Goal: Use online tool/utility: Utilize a website feature to perform a specific function

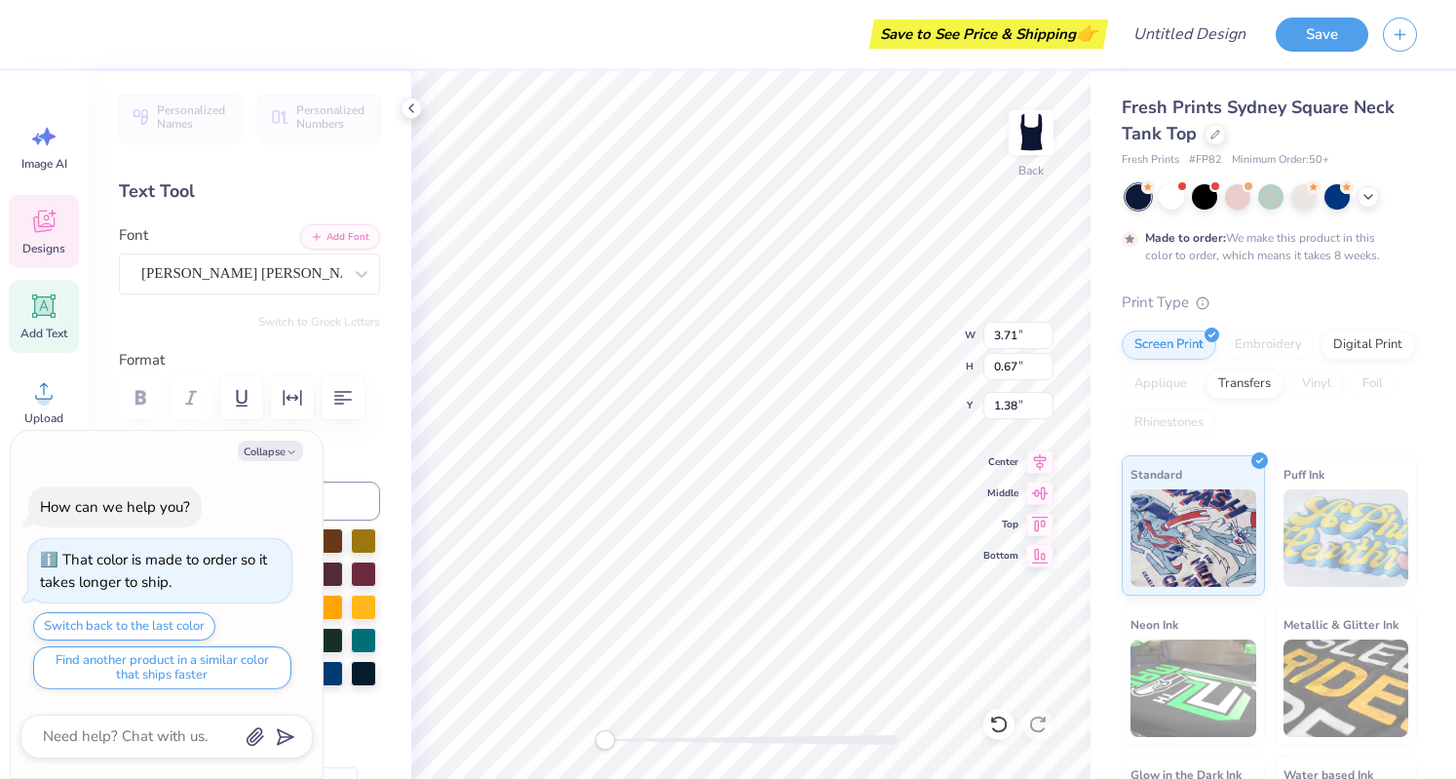
scroll to position [16, 2]
type textarea "x"
type textarea "B"
type textarea "x"
type textarea "BIG"
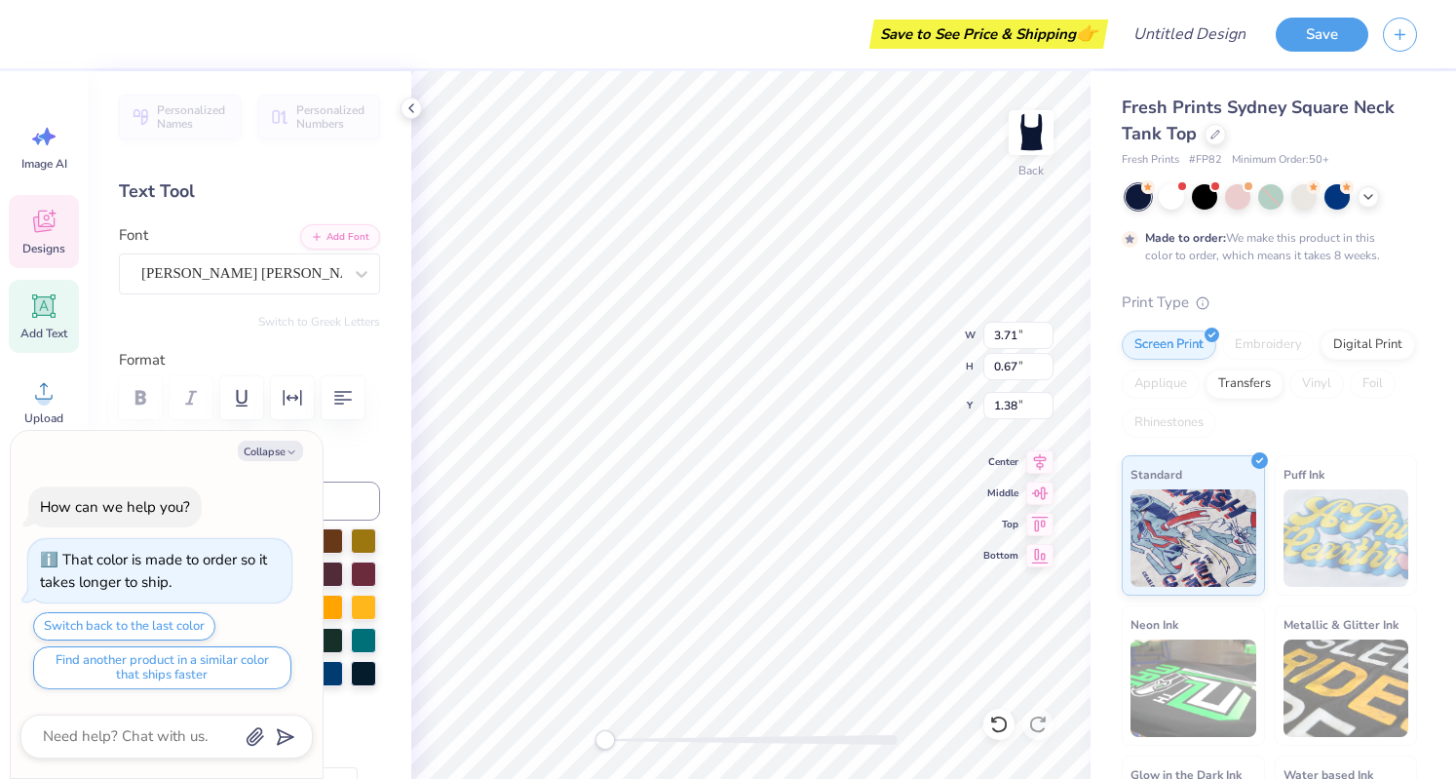
type textarea "x"
type textarea "BI"
type textarea "x"
type textarea "Bi"
type textarea "x"
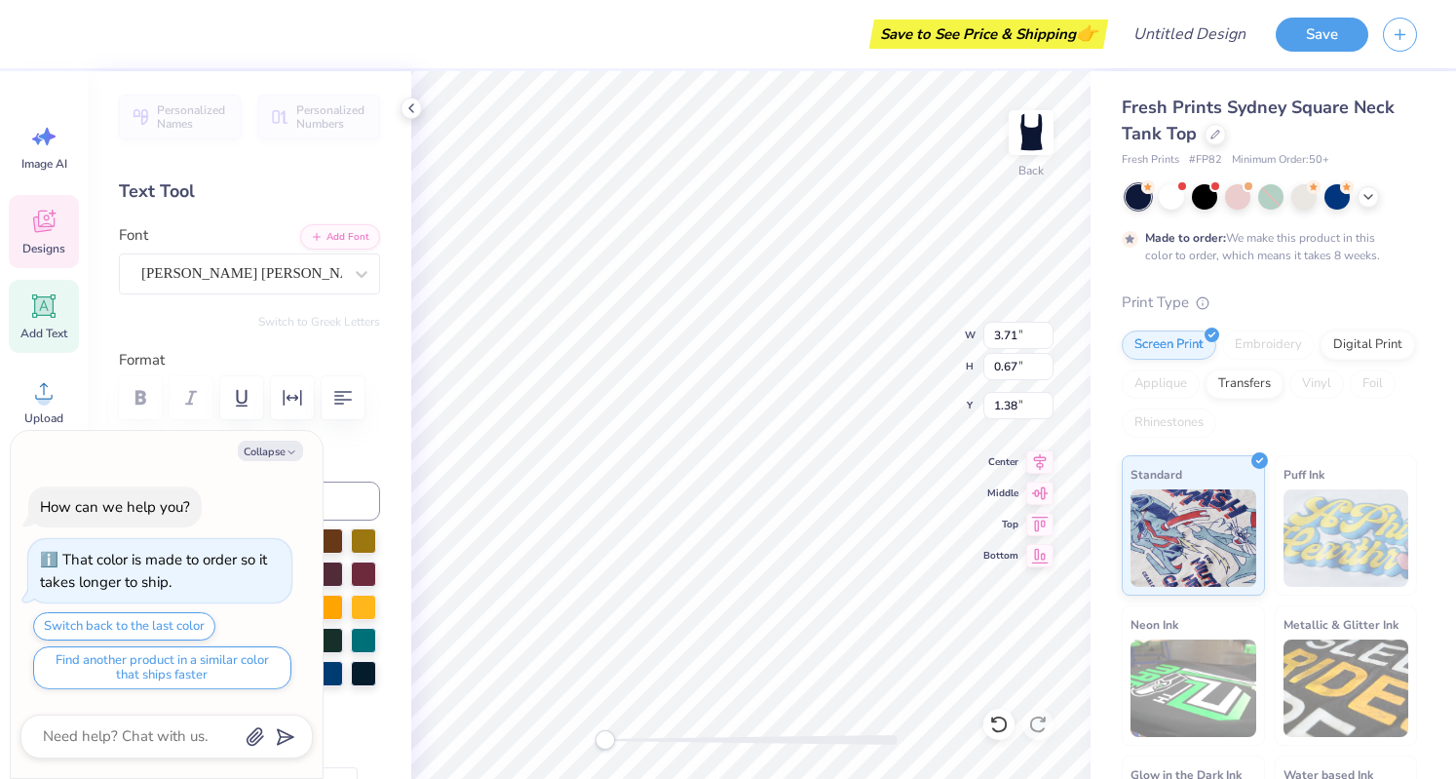
type textarea "Big"
type textarea "x"
type input "3.44"
type input "0.64"
type input "1.97"
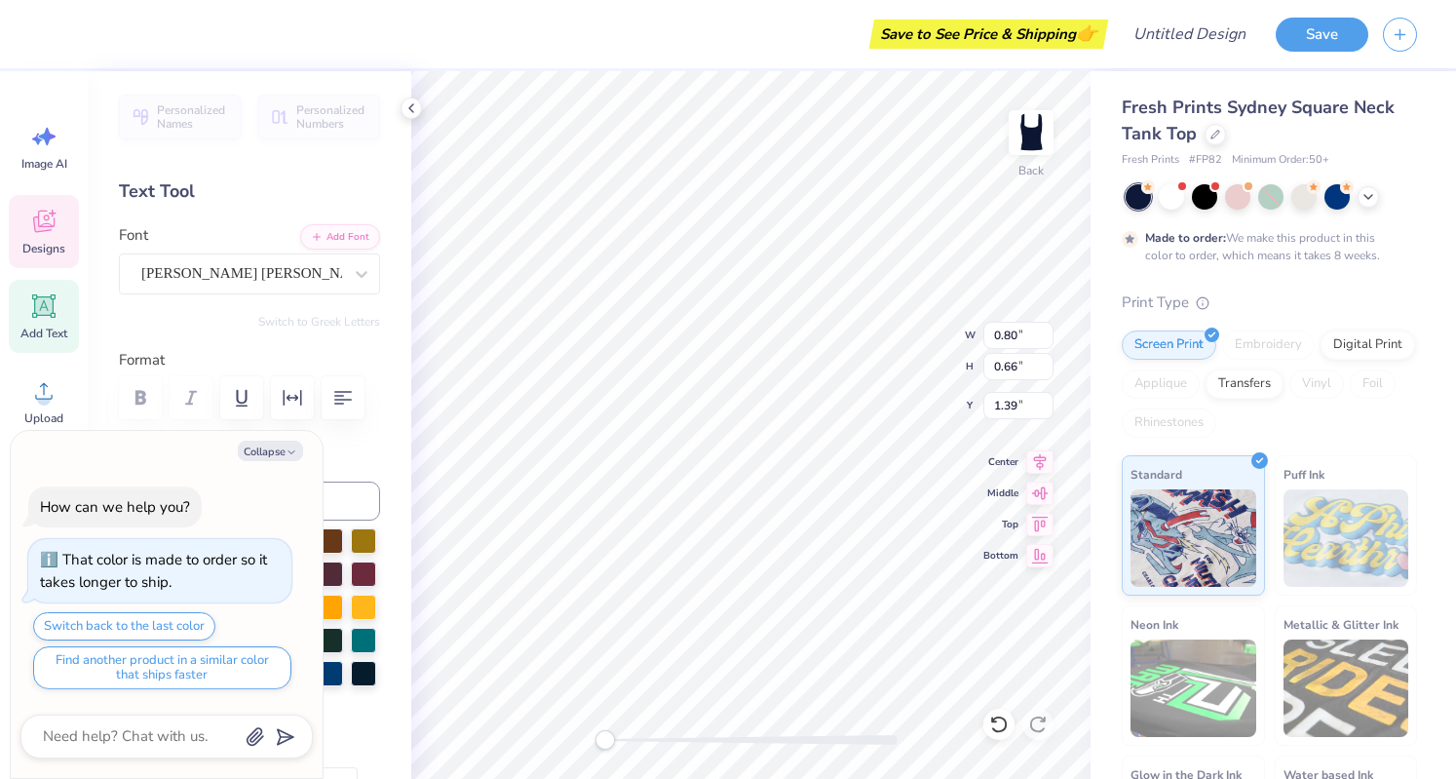
type textarea "x"
type input "2.21"
type input "1.80"
type textarea "x"
type input "2.33"
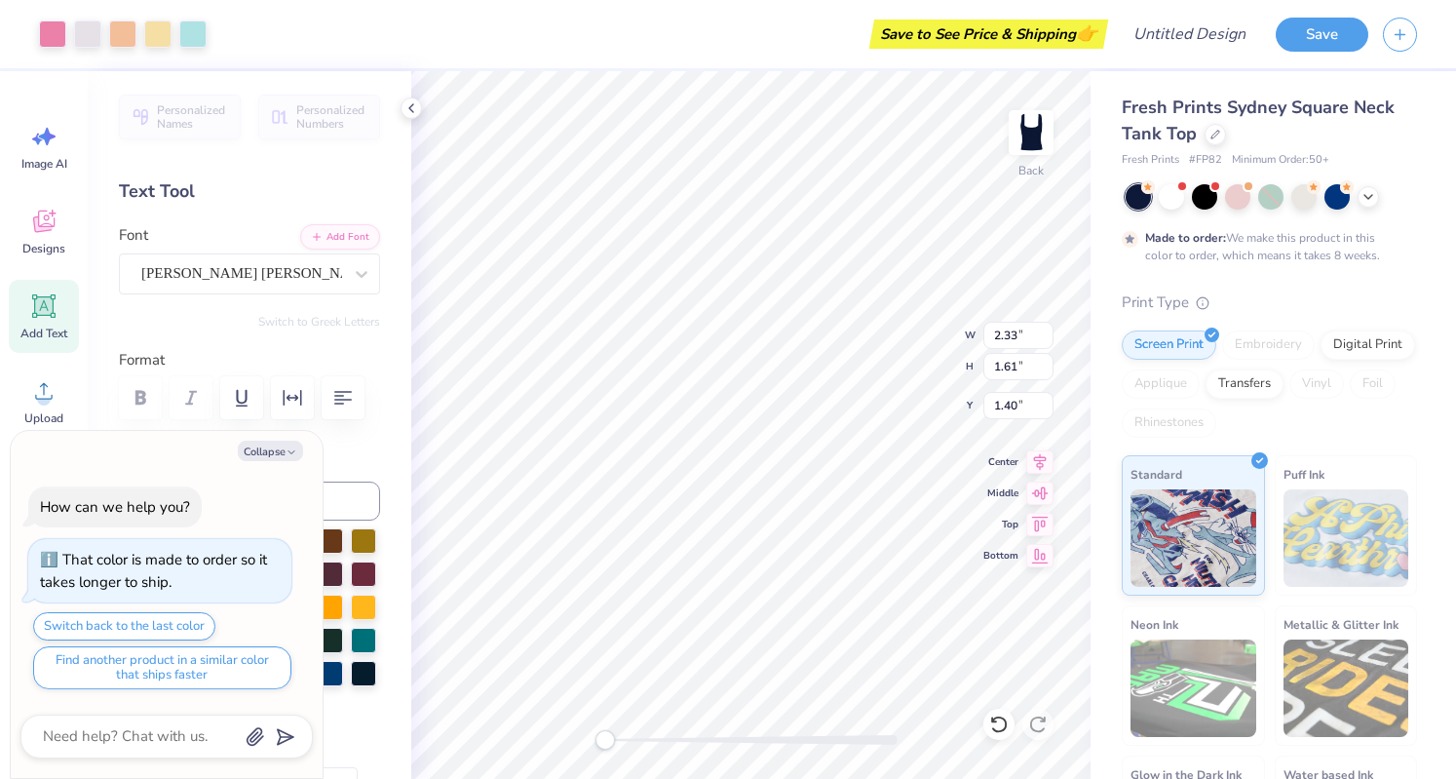
type input "1.61"
type input "1.40"
type textarea "x"
type textarea "BI"
type textarea "x"
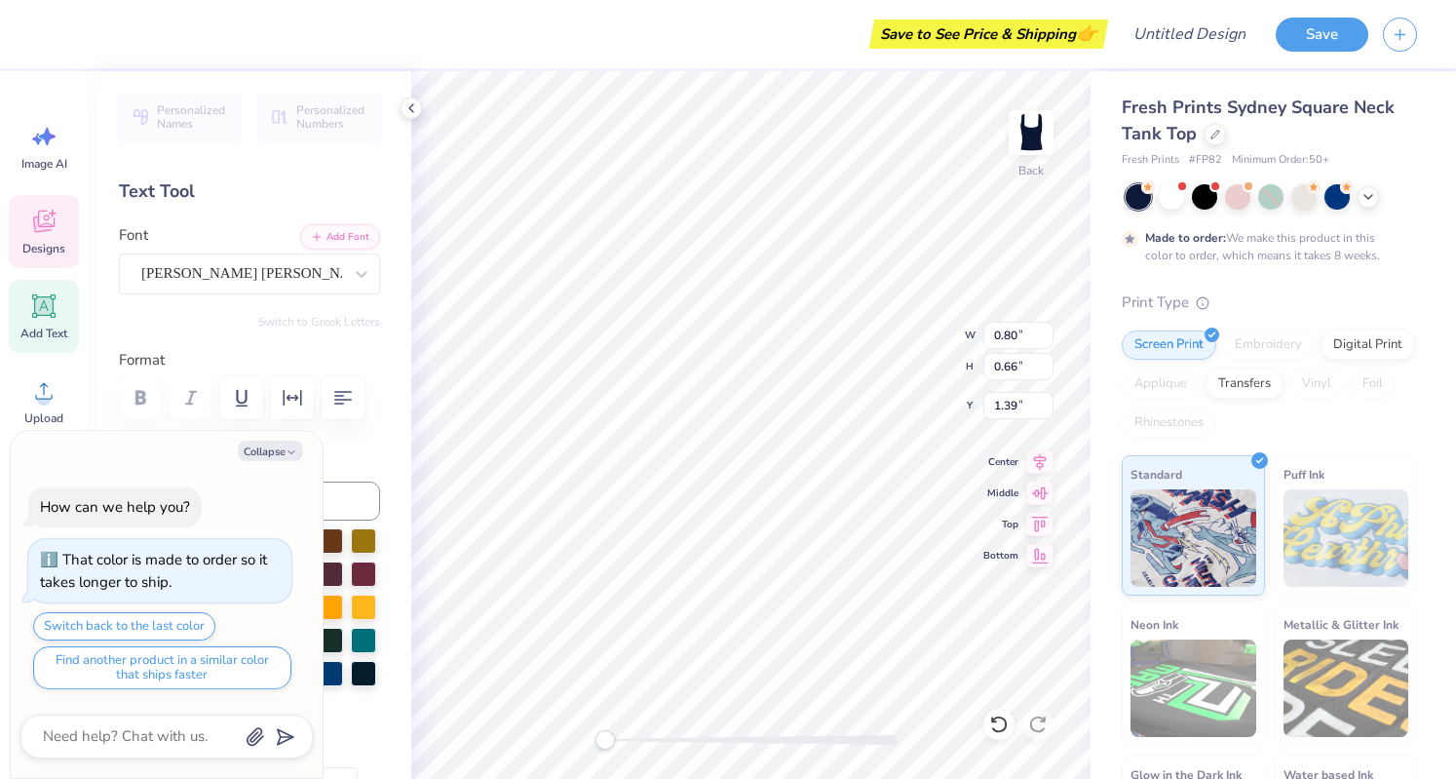
type textarea "B"
type textarea "x"
type textarea "Big"
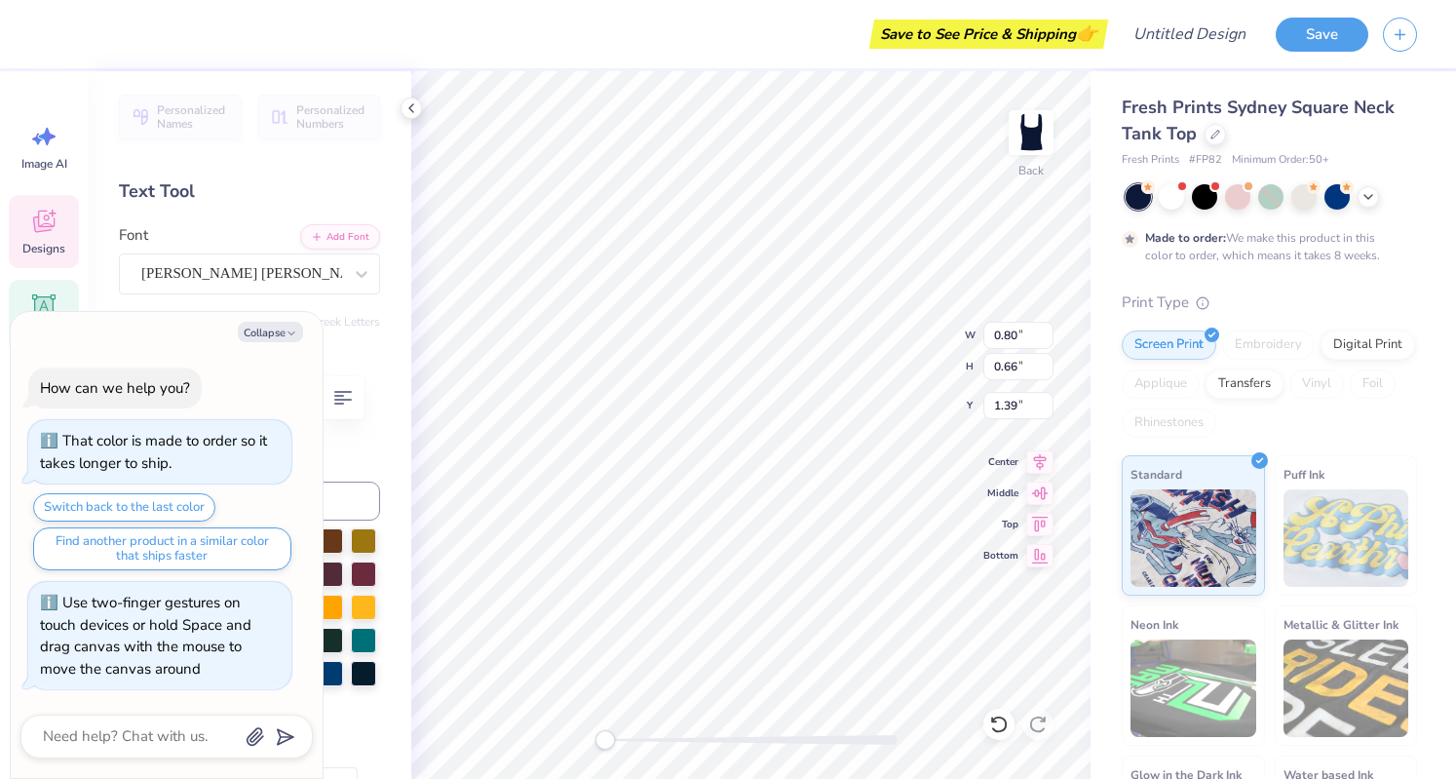
click at [599, 729] on div "Back W 0.80 0.80 " H 0.66 0.66 " Y 1.39 1.39 " Center Middle Top Bottom" at bounding box center [750, 425] width 679 height 708
type textarea "x"
type textarea "+"
type textarea "x"
type textarea "Big"
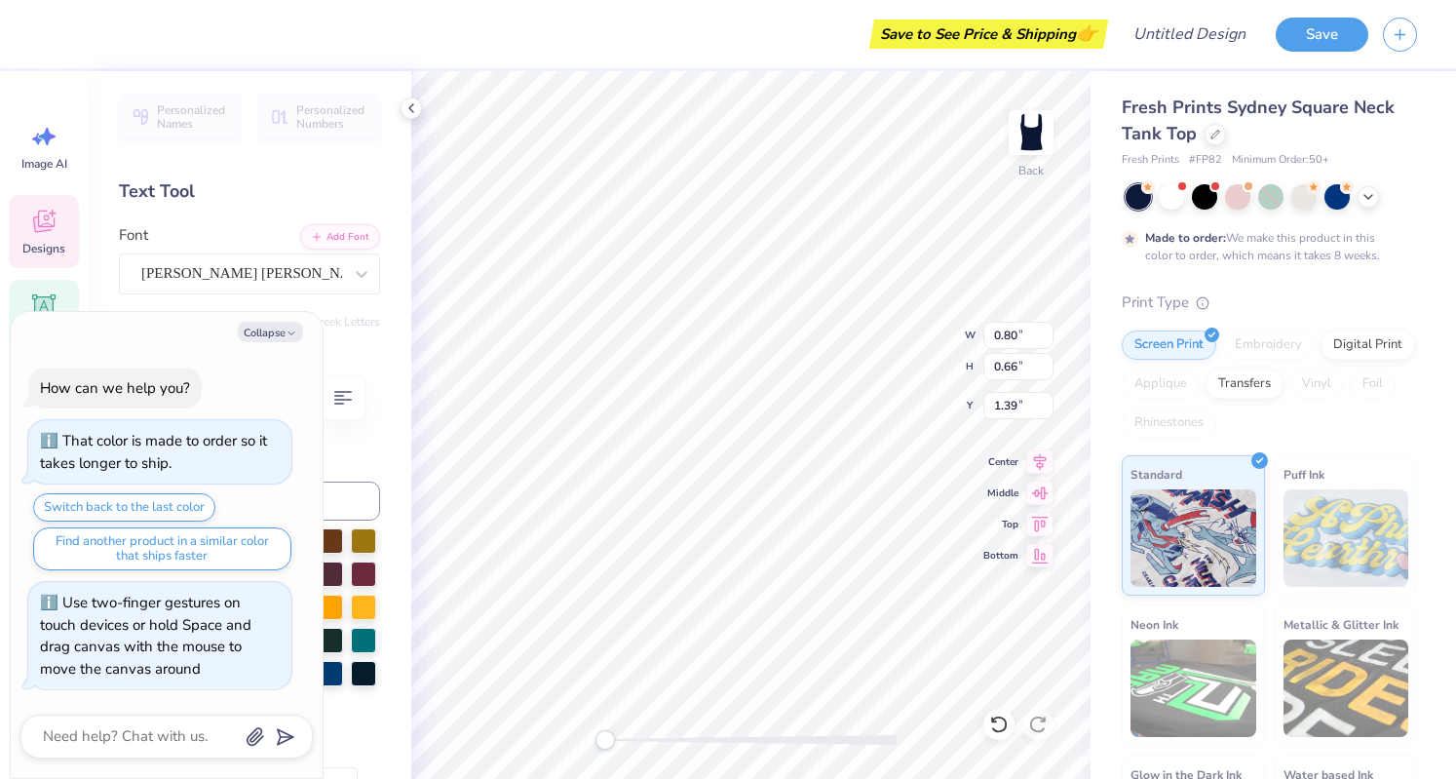
type textarea "x"
type textarea "="
type textarea "x"
type textarea "B"
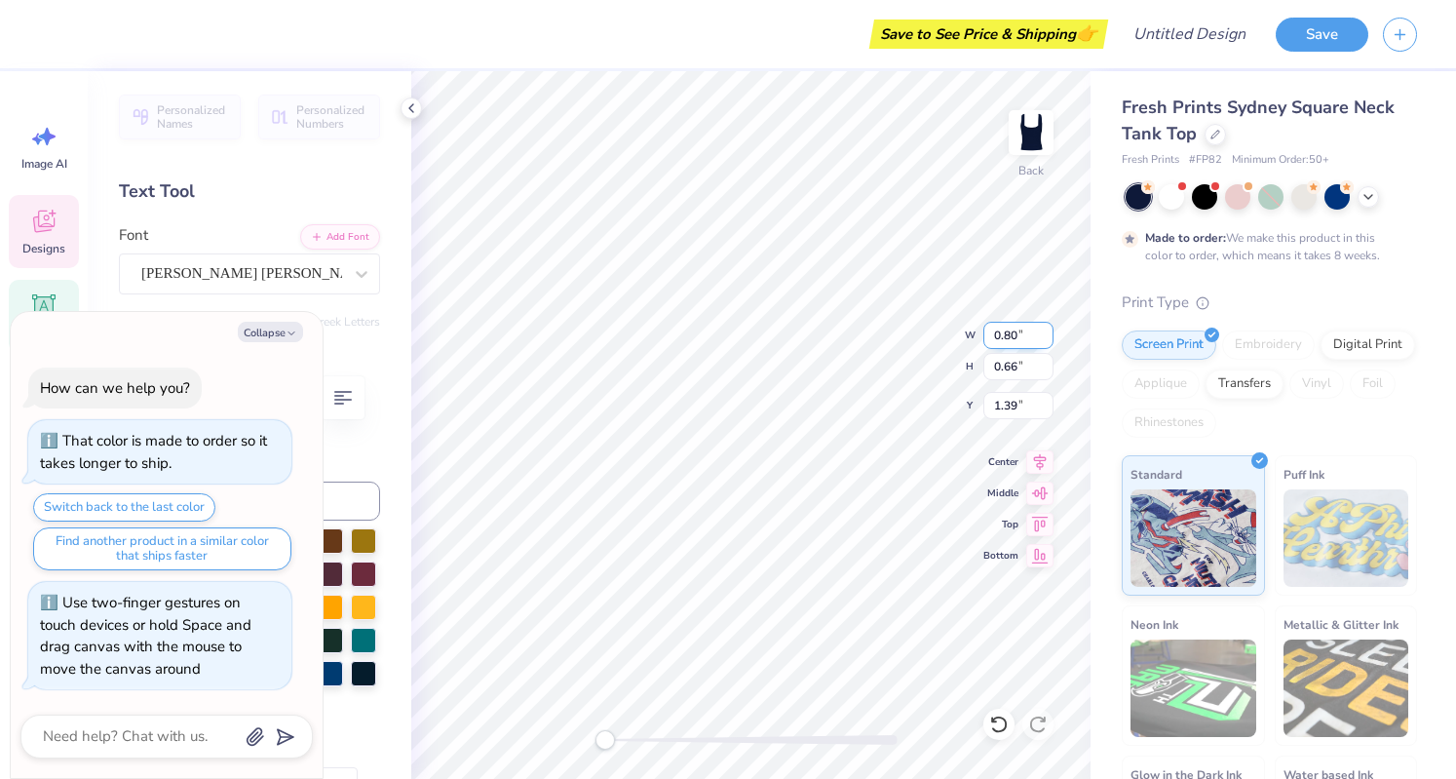
type textarea "x"
type textarea "Bi"
type textarea "x"
type textarea "Big"
type textarea "x"
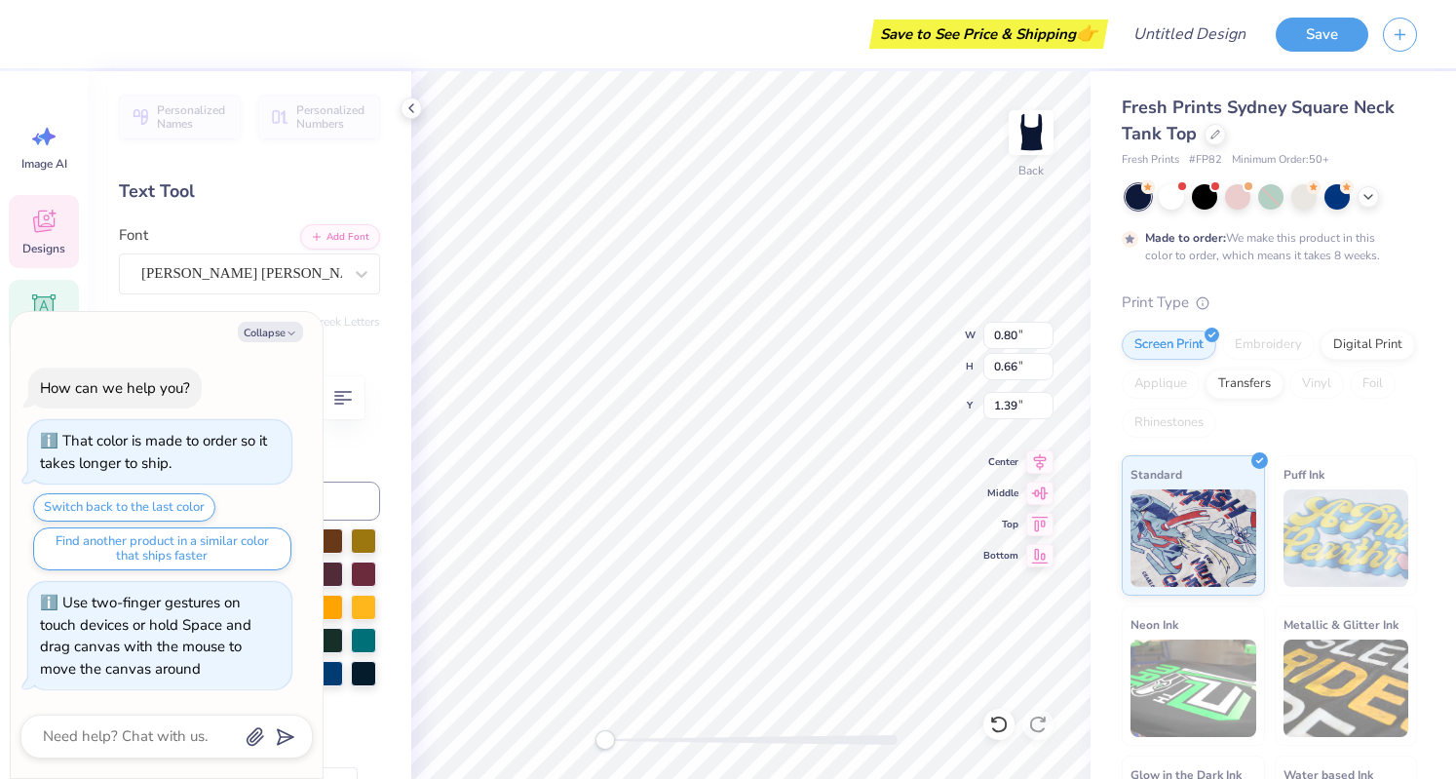
type input "1.52"
type input "1.24"
type input "0.80"
type textarea "x"
